Goal: Task Accomplishment & Management: Manage account settings

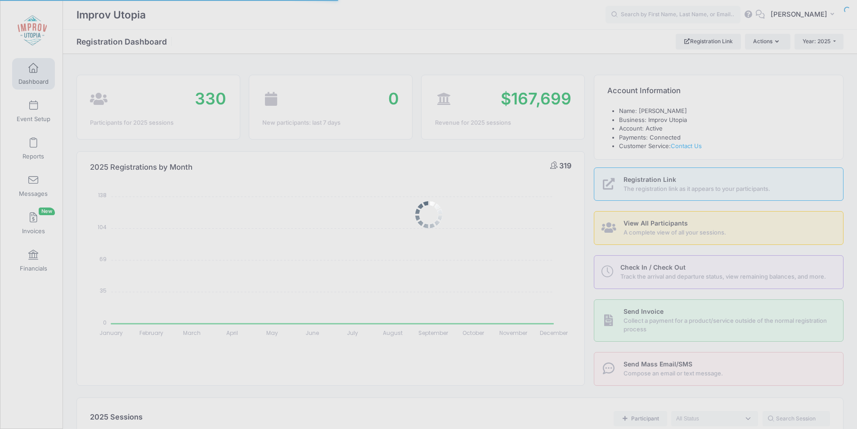
select select
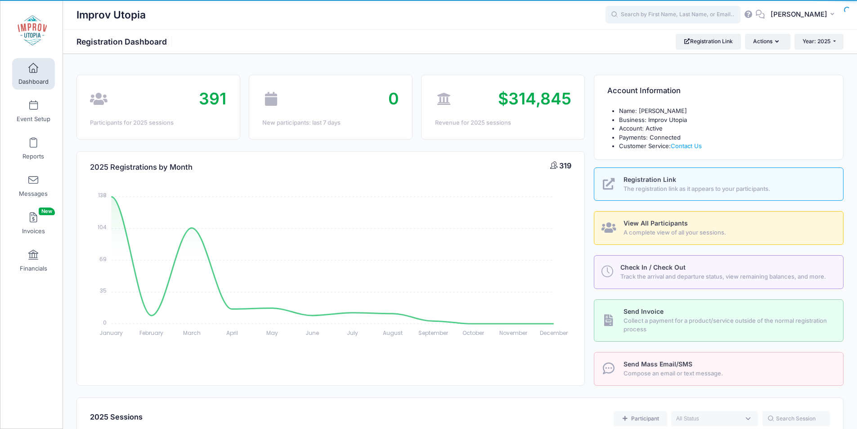
click at [665, 17] on input "text" at bounding box center [672, 15] width 135 height 18
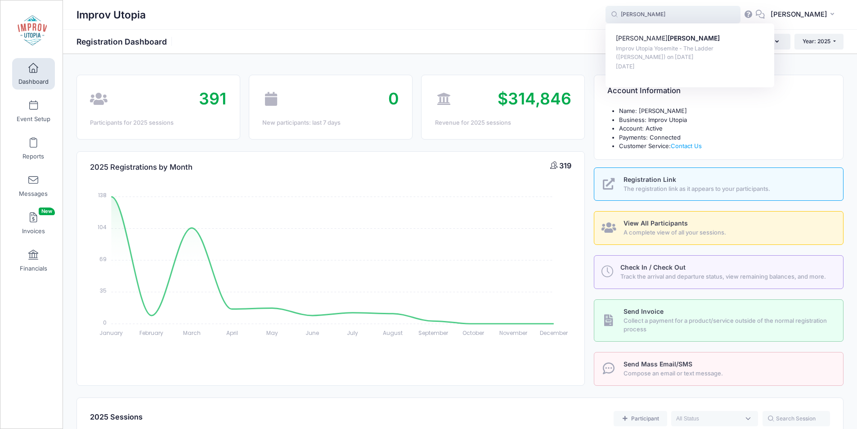
click at [660, 29] on div "Natalie Walker Improv Utopia Yosemite - The Ladder (Brian James O'Connell) on S…" at bounding box center [689, 55] width 169 height 64
click at [661, 39] on p "Natalie Walker" at bounding box center [690, 38] width 148 height 9
type input "Natalie Walker (Improv Utopia Yosemite - The Ladder (Brian James O'Connell), Se…"
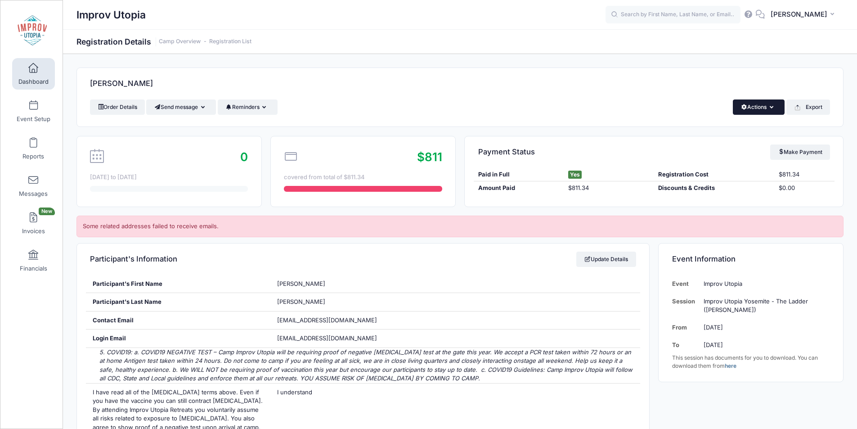
click at [746, 106] on button "Actions" at bounding box center [758, 106] width 52 height 15
click at [704, 194] on link "Delete" at bounding box center [728, 190] width 104 height 17
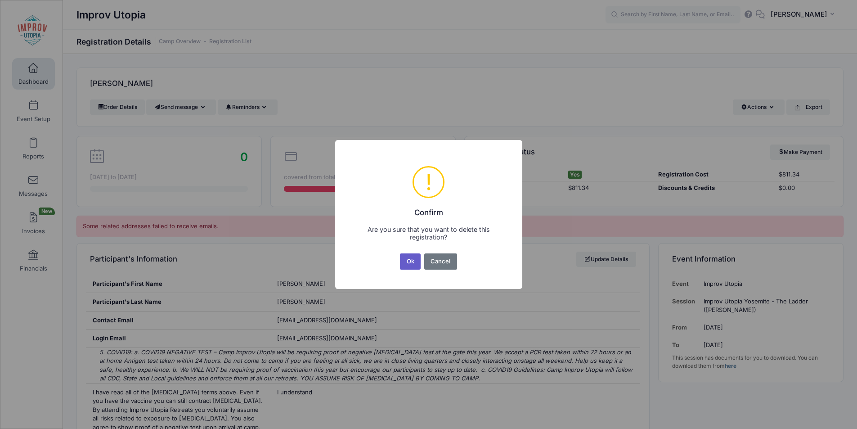
click at [407, 260] on button "Ok" at bounding box center [410, 261] width 21 height 16
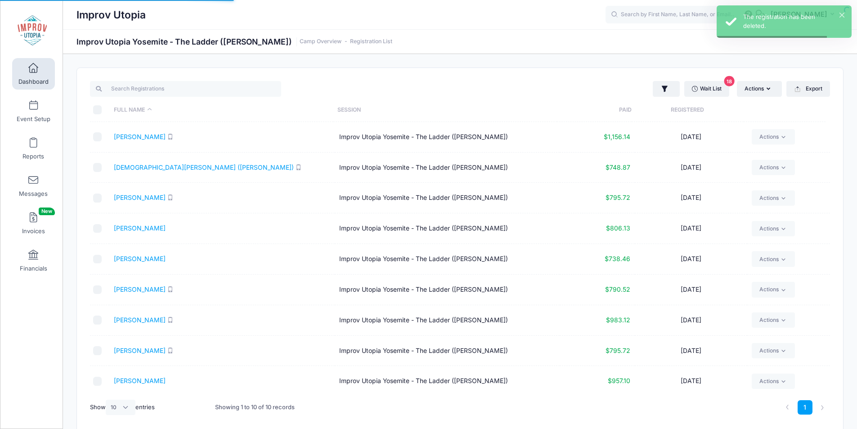
select select "10"
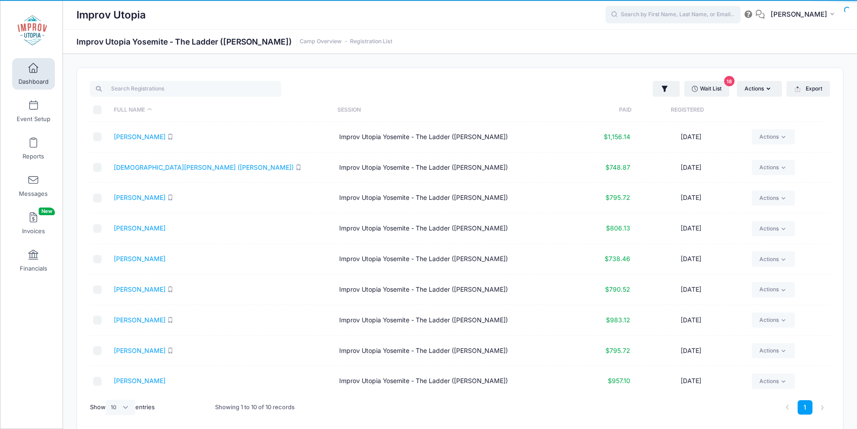
click at [670, 11] on input "text" at bounding box center [672, 15] width 135 height 18
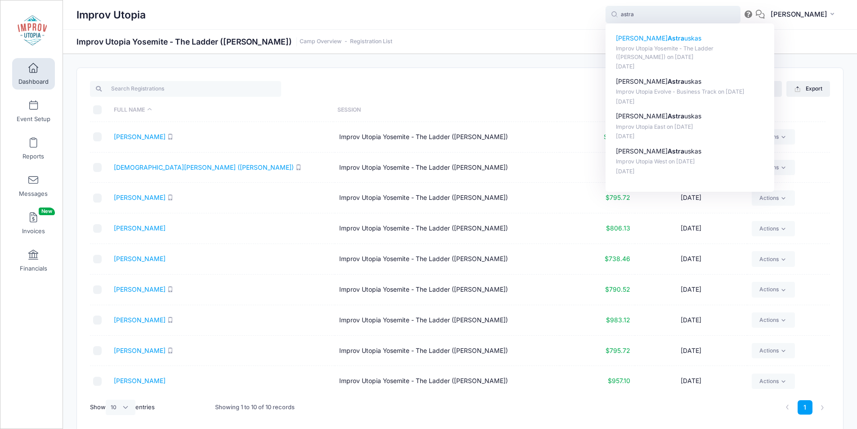
click at [671, 42] on p "Michael Astra uskas" at bounding box center [690, 38] width 148 height 9
type input "Michael Astrauskas (Improv Utopia Yosemite - The Ladder (Brian James O'Connell)…"
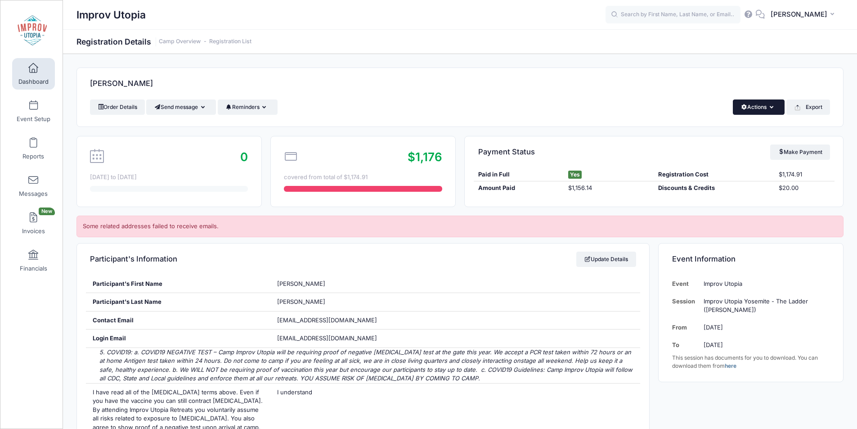
click at [753, 107] on button "Actions" at bounding box center [758, 106] width 52 height 15
click at [709, 192] on link "Delete" at bounding box center [728, 190] width 104 height 17
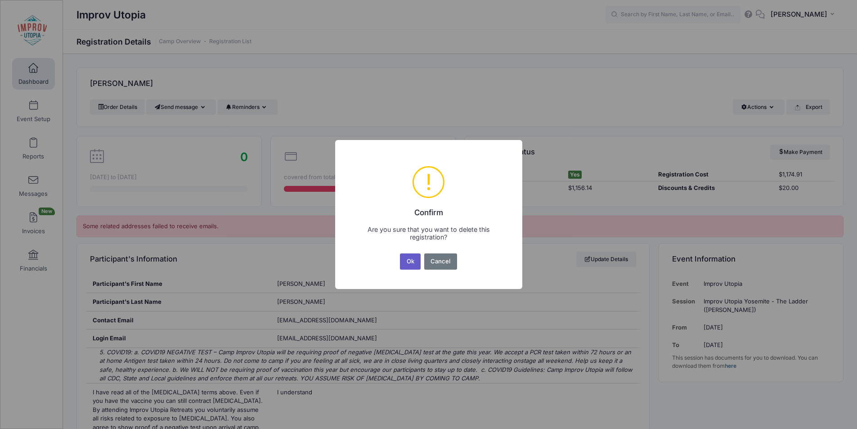
click at [409, 263] on button "Ok" at bounding box center [410, 261] width 21 height 16
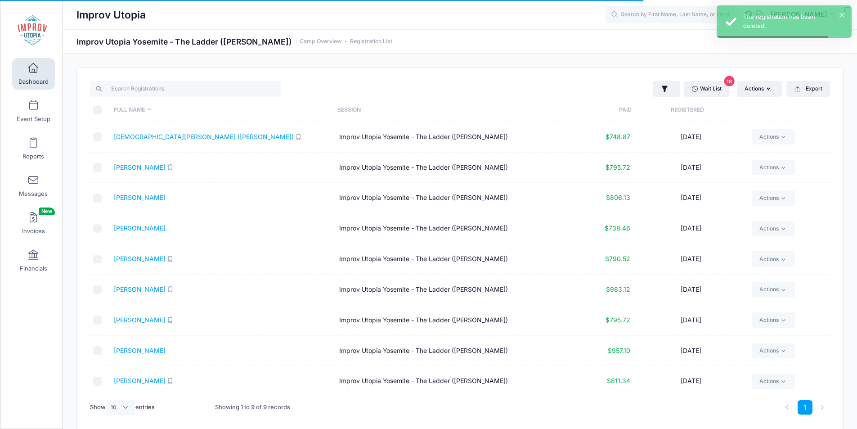
select select "10"
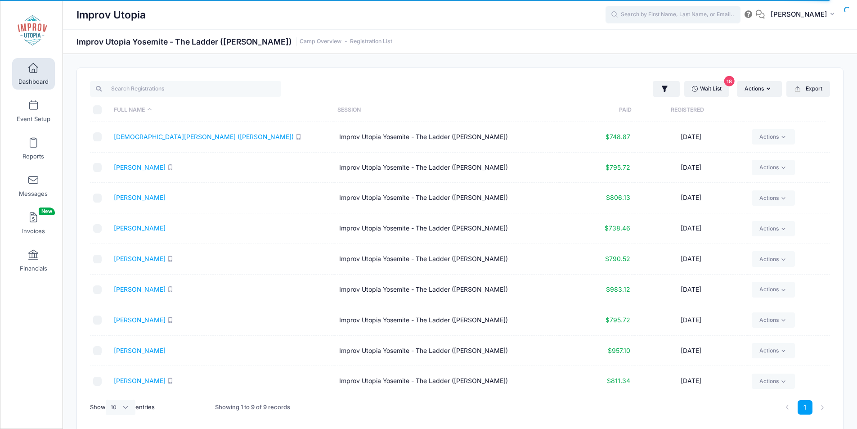
click at [677, 18] on input "text" at bounding box center [672, 15] width 135 height 18
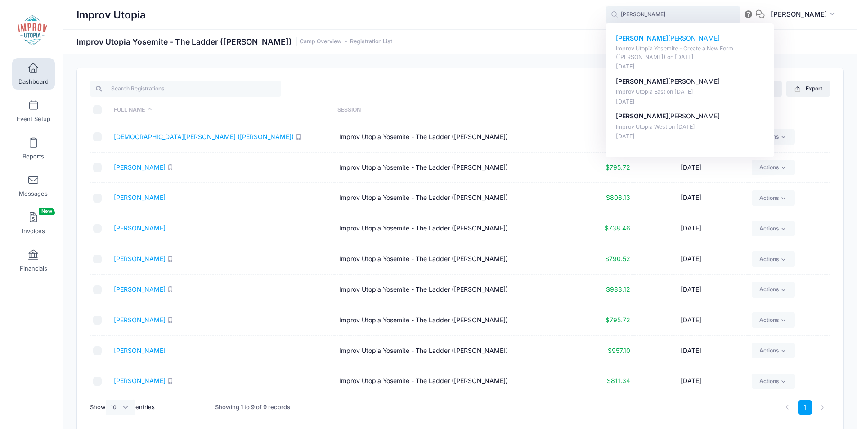
click at [662, 35] on p "Laura Zaro" at bounding box center [690, 38] width 148 height 9
type input "Laura Zaro (Improv Utopia Yosemite - Create a New Form (Carla Cackowski), Sep-2…"
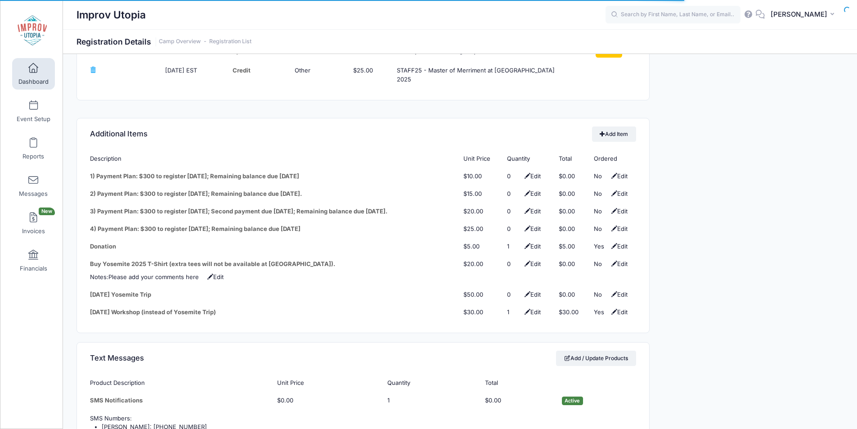
scroll to position [1185, 0]
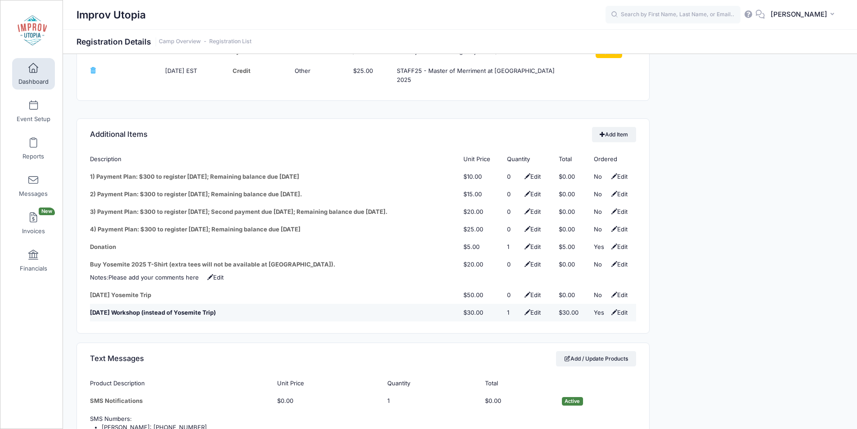
click at [612, 309] on span at bounding box center [614, 312] width 6 height 6
click at [606, 308] on select "No Yes" at bounding box center [604, 312] width 20 height 9
select select "0"
click at [594, 308] on select "No Yes" at bounding box center [604, 312] width 20 height 9
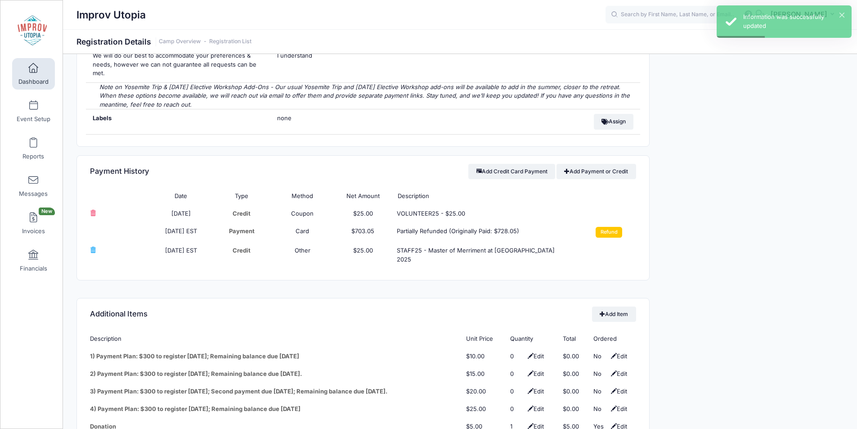
scroll to position [1007, 0]
click at [609, 225] on input "Refund" at bounding box center [608, 230] width 27 height 11
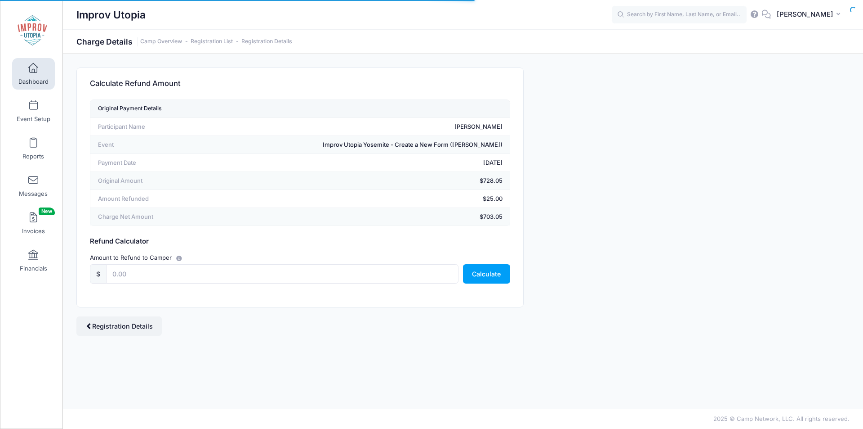
click at [291, 287] on div "Amount to Refund to Camper $ Calculate" at bounding box center [300, 268] width 429 height 40
click at [268, 268] on input "text" at bounding box center [282, 273] width 353 height 19
type input "30"
click at [483, 274] on button "Calculate" at bounding box center [486, 273] width 47 height 19
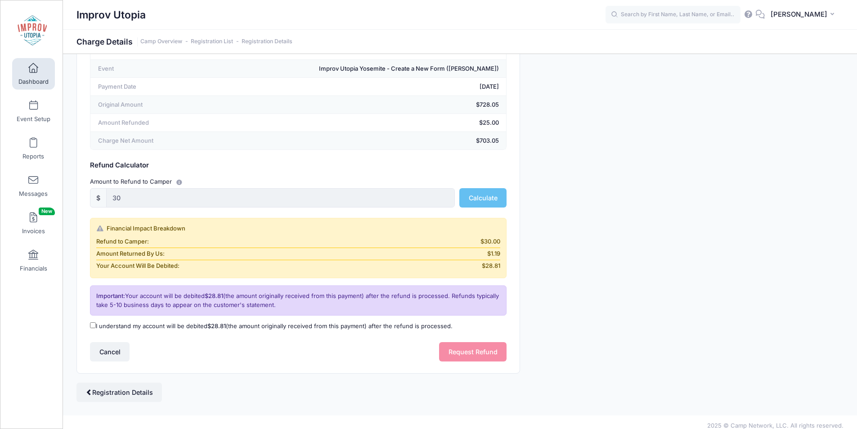
scroll to position [82, 0]
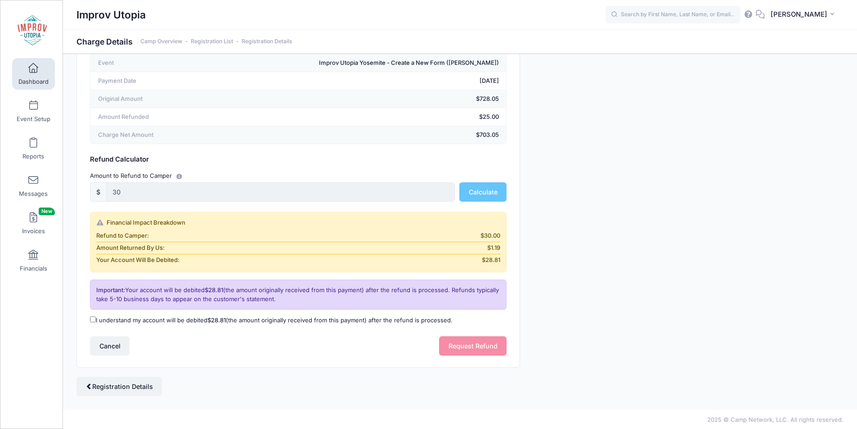
click at [90, 320] on input "I understand my account will be debited $28.81 (the amount originally received …" at bounding box center [93, 319] width 6 height 6
checkbox input "true"
click at [467, 344] on button "Request Refund" at bounding box center [472, 345] width 67 height 19
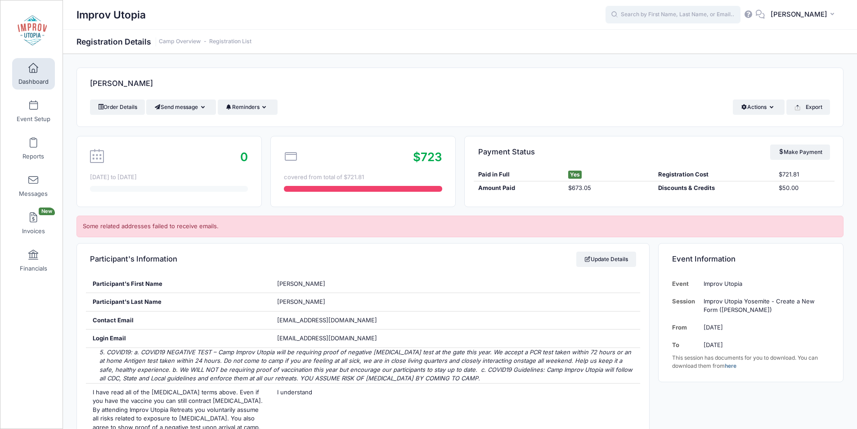
click at [665, 11] on input "text" at bounding box center [672, 15] width 135 height 18
type input "plug"
